Goal: Transaction & Acquisition: Purchase product/service

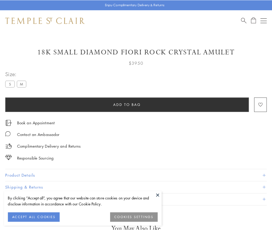
scroll to position [5, 0]
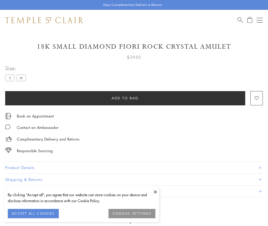
click at [125, 98] on span "Add to bag" at bounding box center [125, 98] width 27 height 6
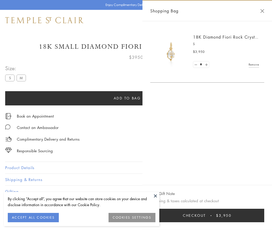
click at [211, 216] on button "Checkout $3,950" at bounding box center [207, 215] width 114 height 13
